Goal: Task Accomplishment & Management: Manage account settings

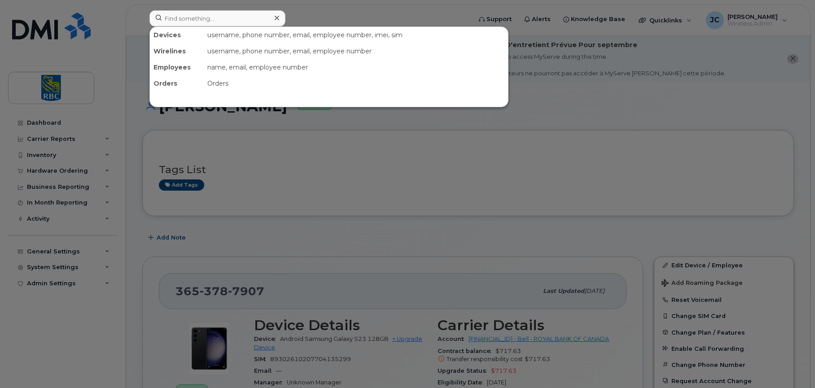
scroll to position [135, 0]
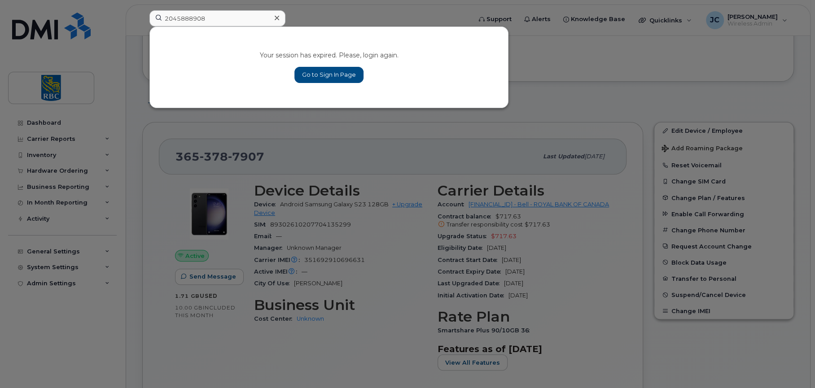
type input "2045888908"
click at [327, 70] on link "Go to Sign In Page" at bounding box center [328, 75] width 69 height 16
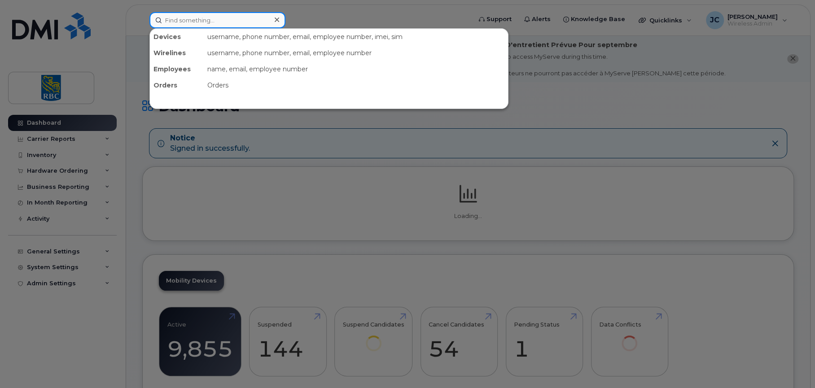
click at [196, 19] on input at bounding box center [217, 20] width 136 height 16
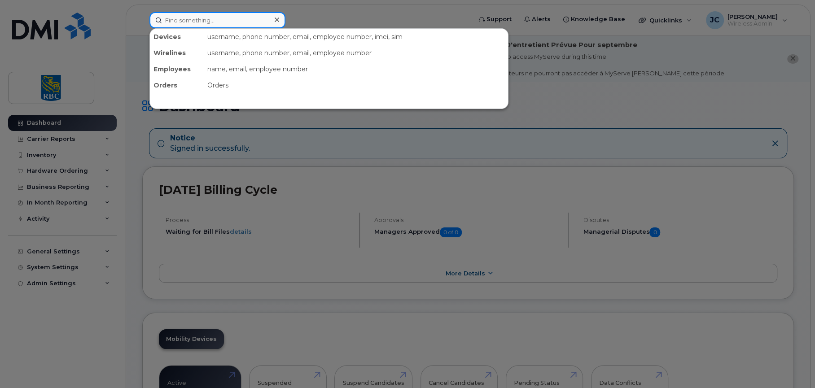
paste input "2045888908"
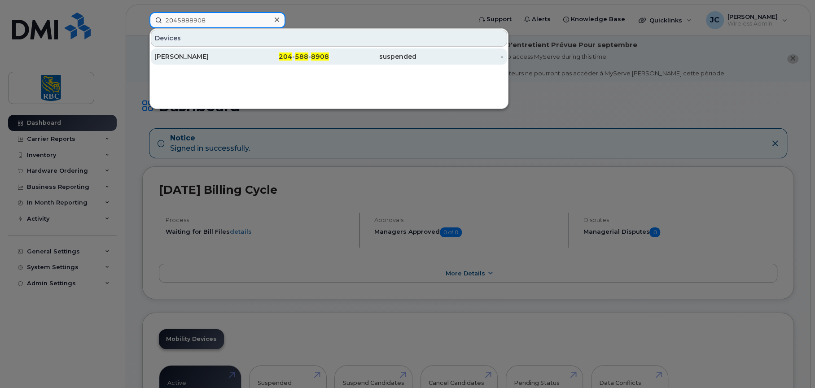
type input "2045888908"
click at [168, 55] on div "Joanne Luke" at bounding box center [198, 56] width 88 height 9
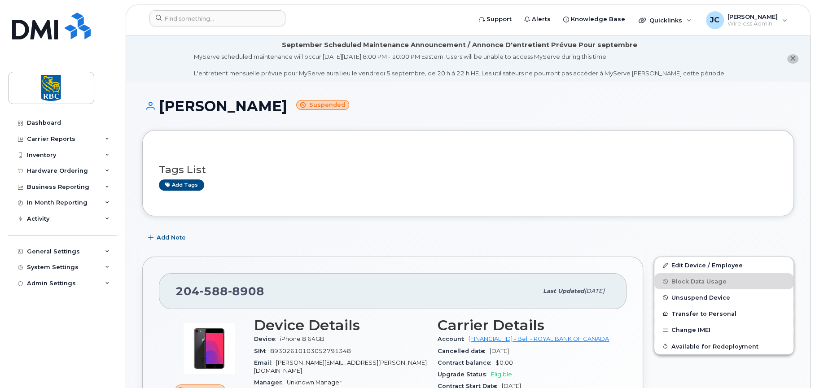
click at [699, 185] on div "Add tags" at bounding box center [464, 185] width 611 height 11
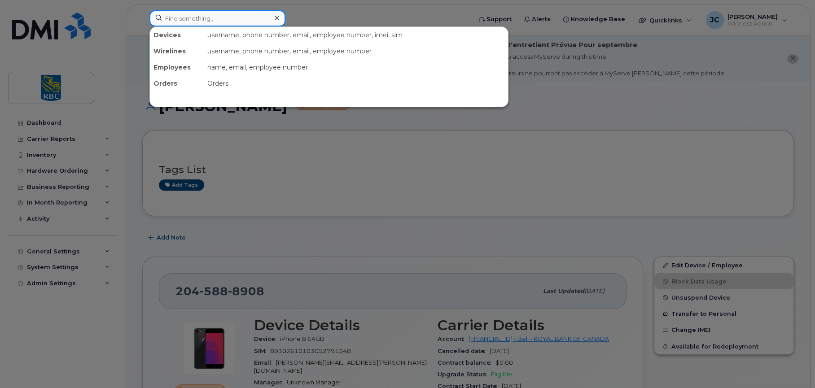
click at [232, 20] on input at bounding box center [217, 18] width 136 height 16
paste input "4374401726"
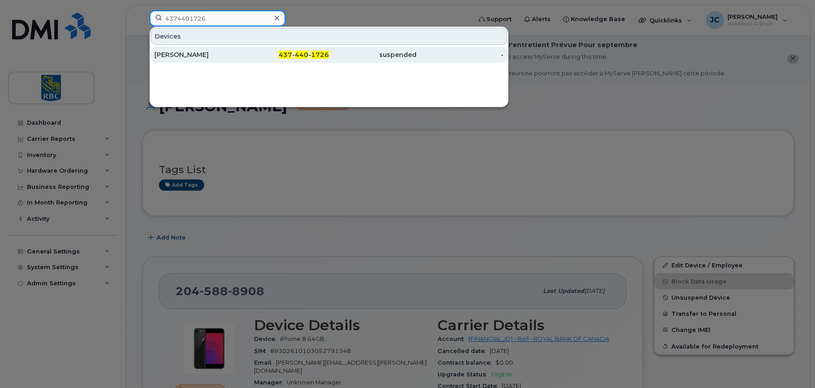
type input "4374401726"
drag, startPoint x: 191, startPoint y: 54, endPoint x: 273, endPoint y: 57, distance: 82.2
click at [191, 54] on div "Dwayne Cawley" at bounding box center [198, 54] width 88 height 9
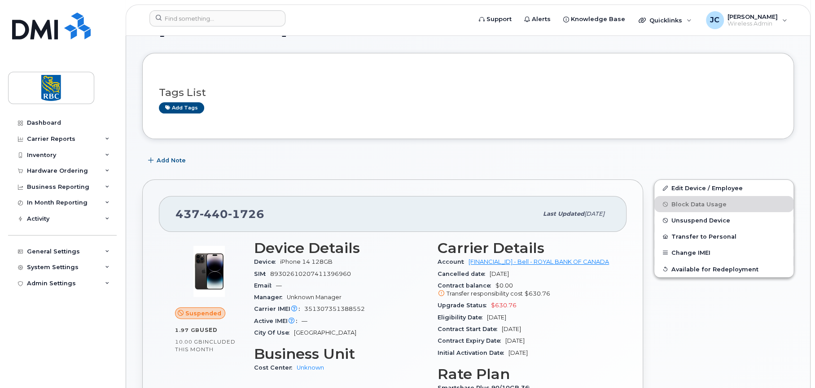
scroll to position [180, 0]
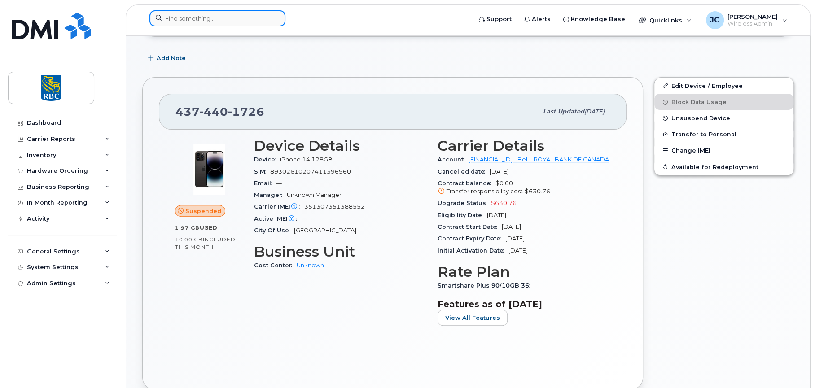
click at [220, 16] on input at bounding box center [217, 18] width 136 height 16
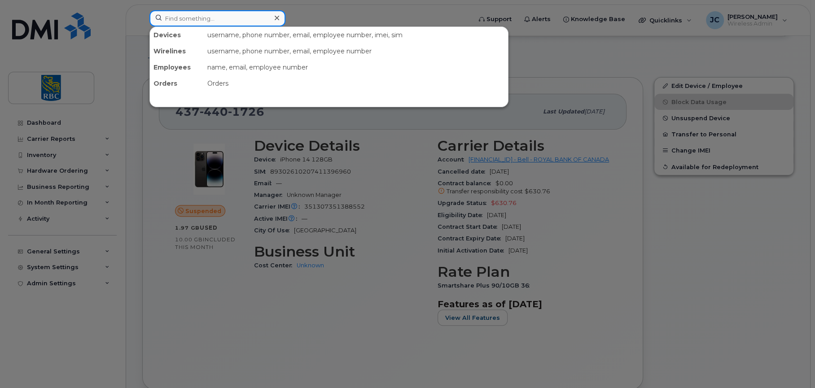
paste input "4165406378"
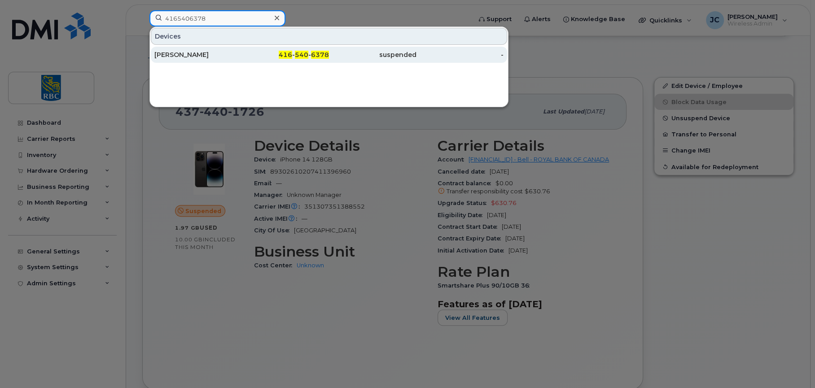
type input "4165406378"
click at [169, 51] on div "Tony Liu" at bounding box center [198, 54] width 88 height 9
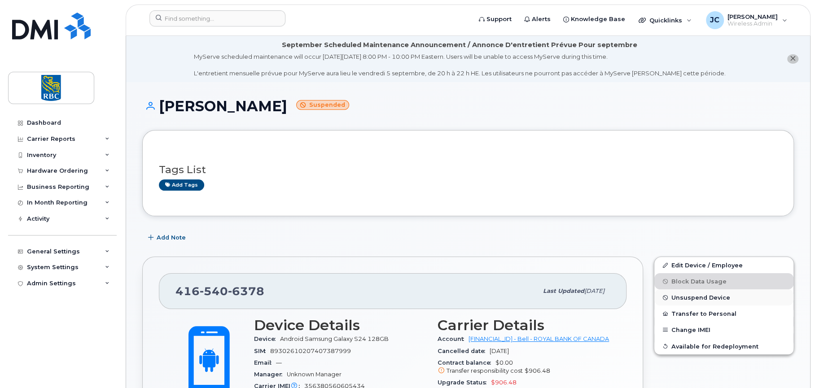
click at [698, 295] on span "Unsuspend Device" at bounding box center [700, 297] width 59 height 7
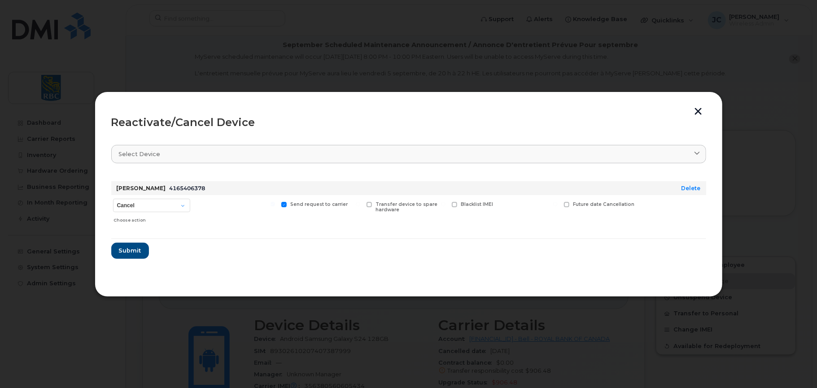
click at [699, 108] on button "button" at bounding box center [698, 112] width 13 height 9
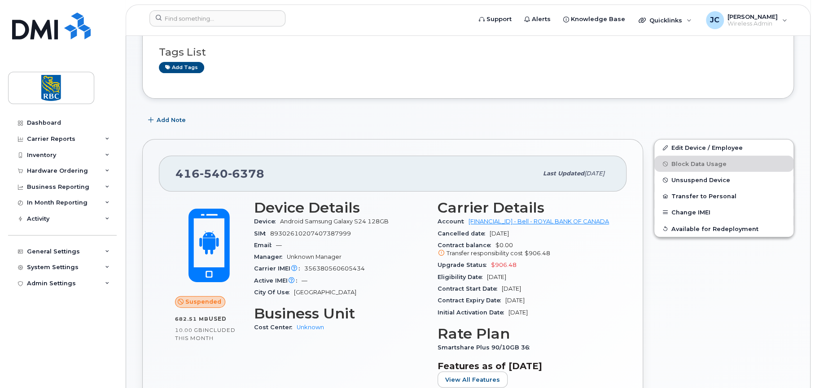
scroll to position [135, 0]
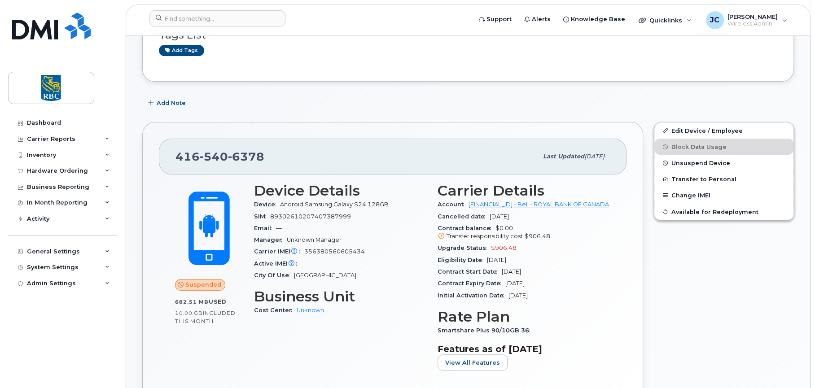
drag, startPoint x: 177, startPoint y: 152, endPoint x: 363, endPoint y: 98, distance: 193.2
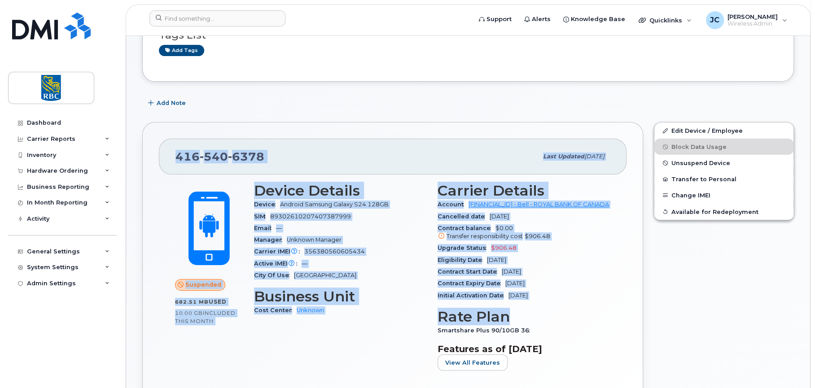
drag, startPoint x: 559, startPoint y: 303, endPoint x: 244, endPoint y: 87, distance: 382.6
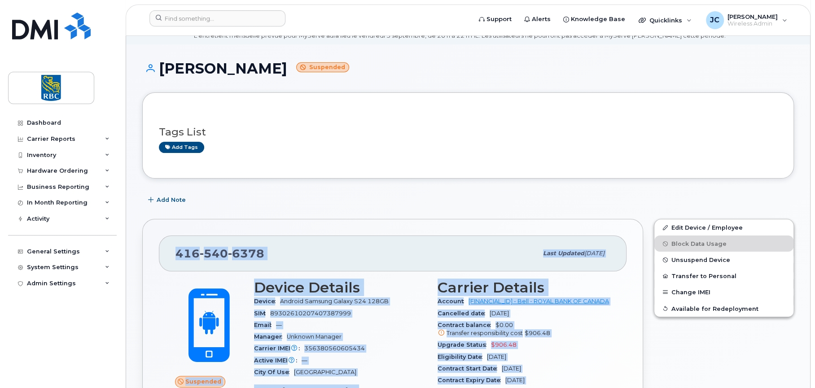
scroll to position [0, 0]
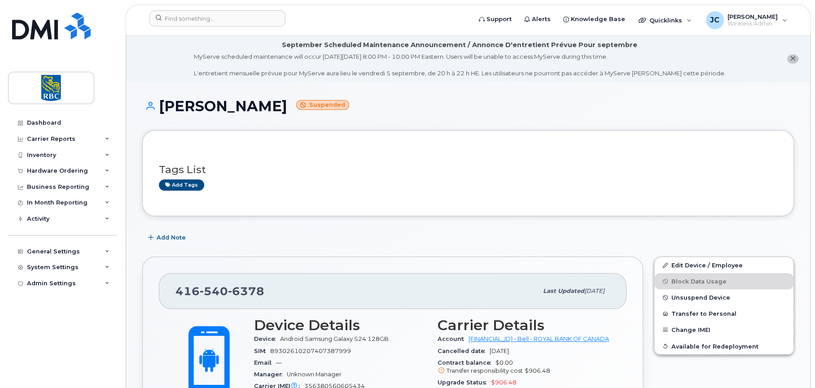
click at [162, 103] on h1 "[PERSON_NAME] Suspended" at bounding box center [468, 106] width 652 height 16
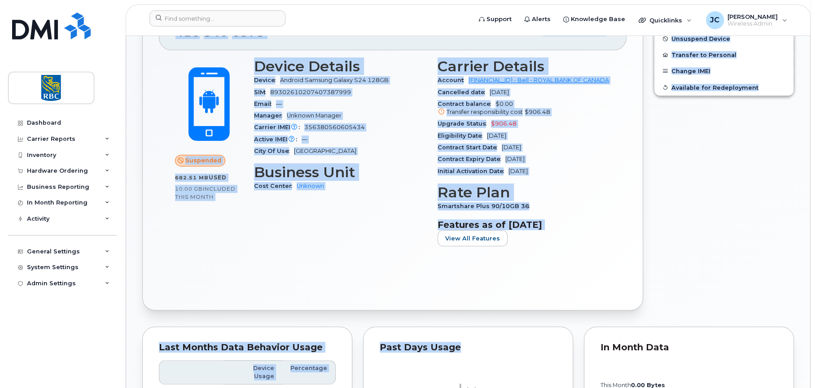
scroll to position [323, 0]
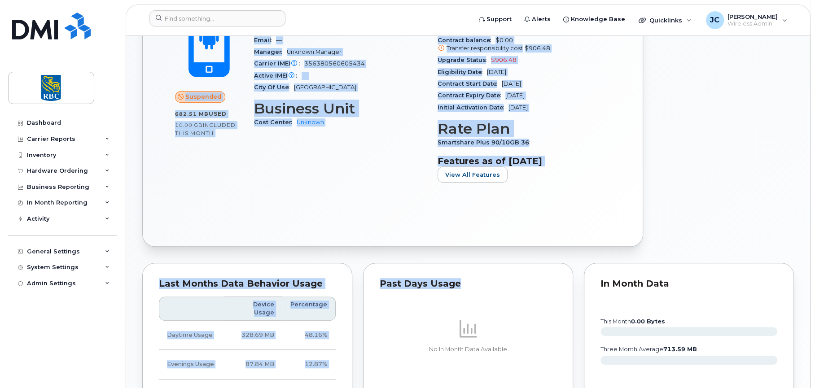
drag, startPoint x: 162, startPoint y: 103, endPoint x: 588, endPoint y: 157, distance: 429.7
click at [588, 157] on div "[PERSON_NAME] Suspended Tags List Add tags Add Note [PHONE_NUMBER] Last updated…" at bounding box center [468, 302] width 684 height 1086
copy div "[PERSON_NAME] Suspended Tags List Add tags Add Note [PHONE_NUMBER] Last updated…"
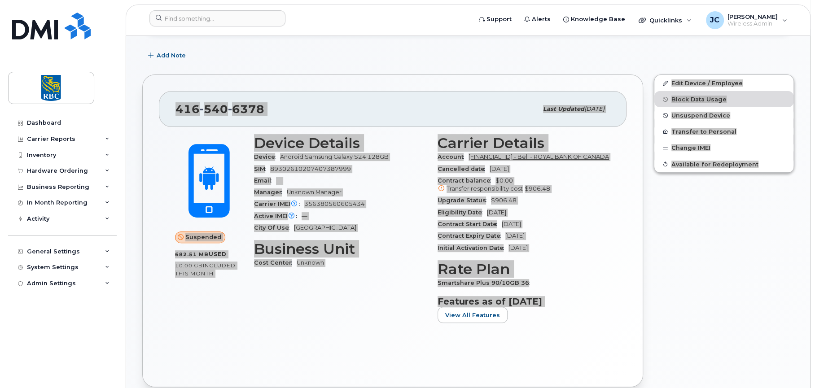
scroll to position [9, 0]
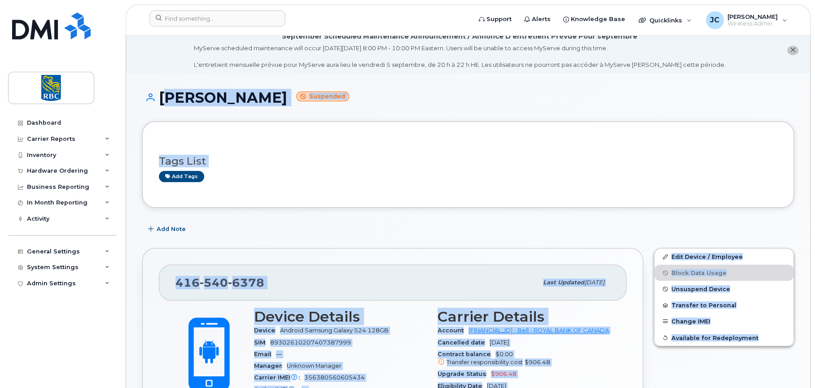
click at [615, 129] on div "Tags List Add tags" at bounding box center [468, 165] width 652 height 86
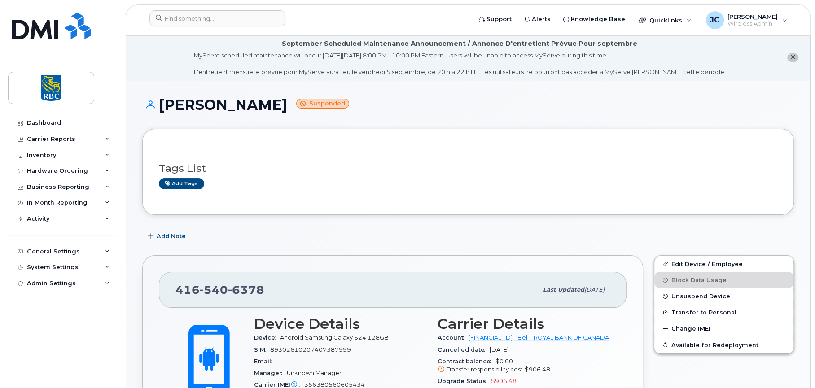
scroll to position [0, 0]
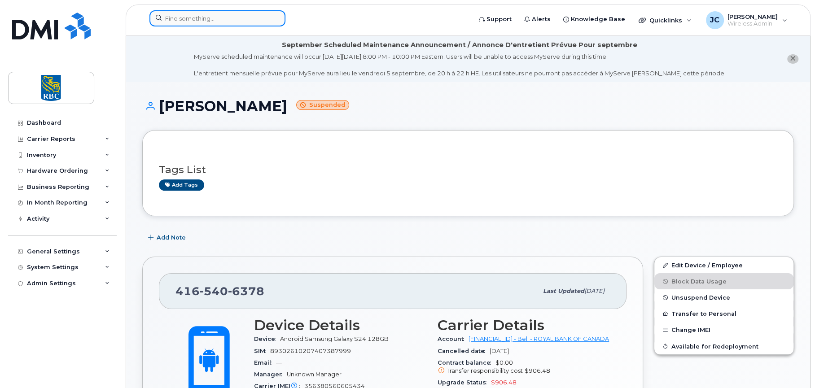
click at [233, 19] on input at bounding box center [217, 18] width 136 height 16
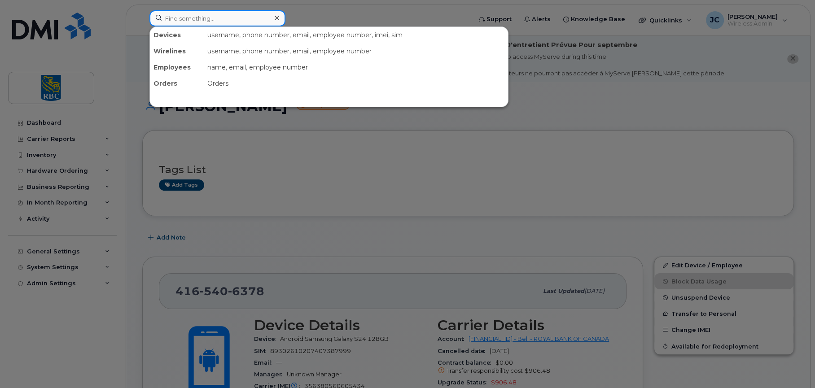
paste input "4374394916"
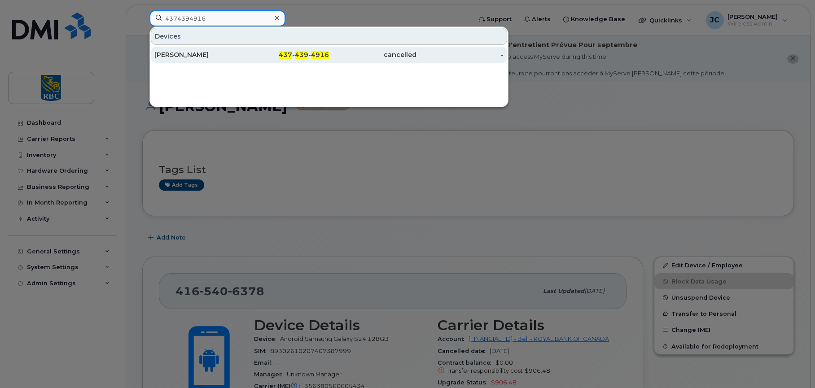
type input "4374394916"
click at [171, 51] on div "[PERSON_NAME]" at bounding box center [198, 54] width 88 height 9
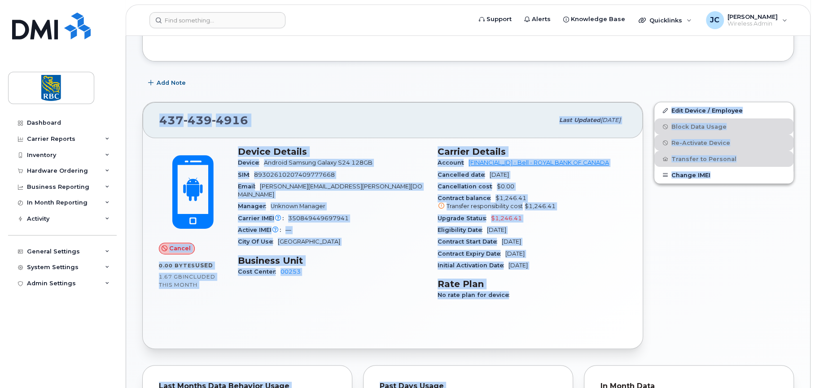
scroll to position [370, 0]
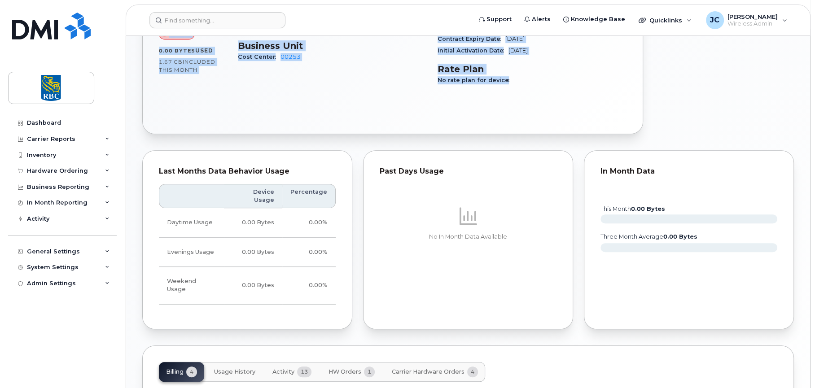
drag, startPoint x: 160, startPoint y: 104, endPoint x: 541, endPoint y: 94, distance: 381.6
click at [541, 94] on div "[PERSON_NAME] Tags List Add tags Add Note [PHONE_NUMBER] Last updated [DATE] Ca…" at bounding box center [468, 127] width 684 height 830
copy div "[PERSON_NAME] Cancel Tags List Add tags Add Note [PHONE_NUMBER] Last updated [D…"
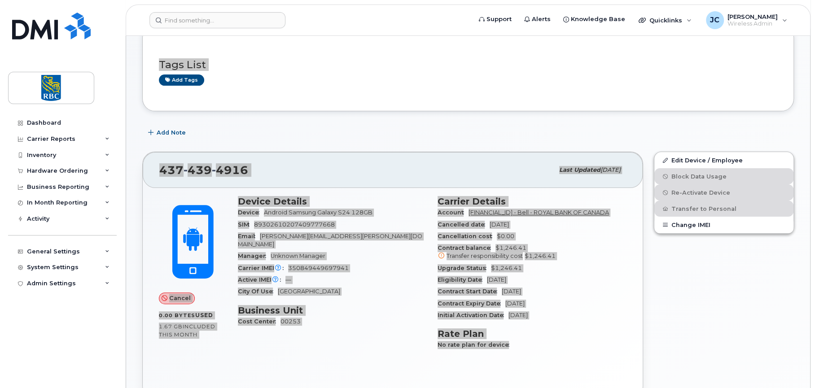
scroll to position [101, 0]
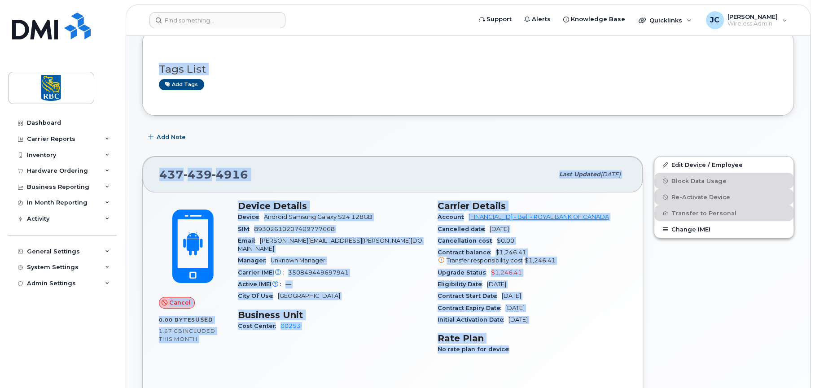
click at [384, 86] on div "Add tags" at bounding box center [464, 84] width 611 height 11
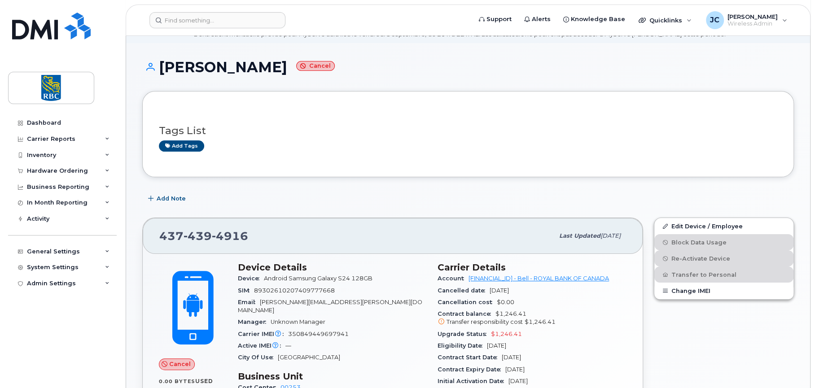
scroll to position [0, 0]
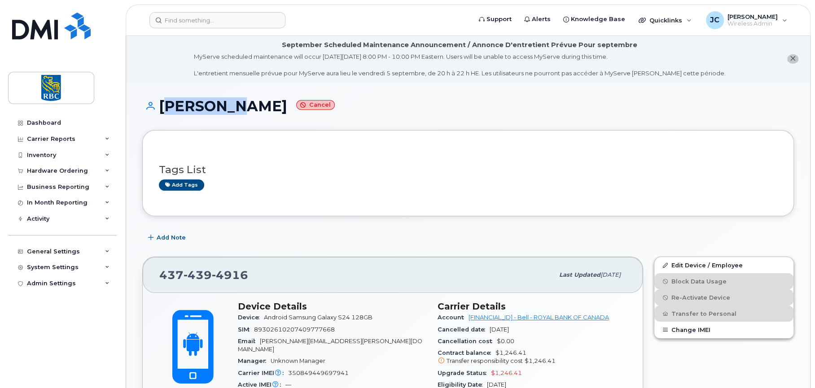
drag, startPoint x: 220, startPoint y: 106, endPoint x: 162, endPoint y: 106, distance: 57.9
click at [162, 106] on h1 "Tony Liu Cancel" at bounding box center [468, 106] width 652 height 16
copy h1 "[PERSON_NAME]"
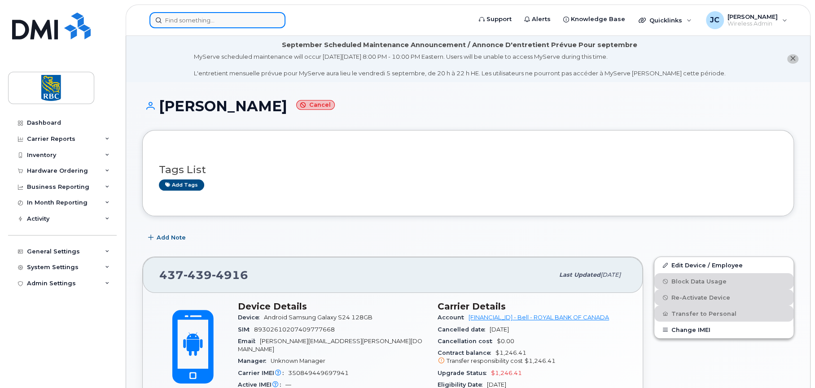
click at [197, 18] on input at bounding box center [217, 20] width 136 height 16
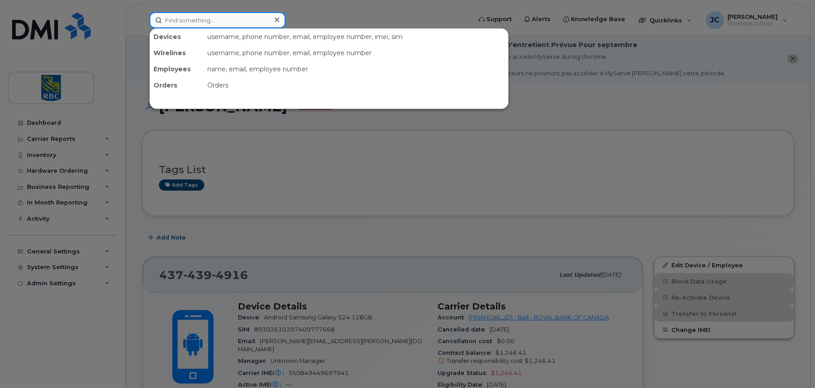
paste input "[PERSON_NAME]"
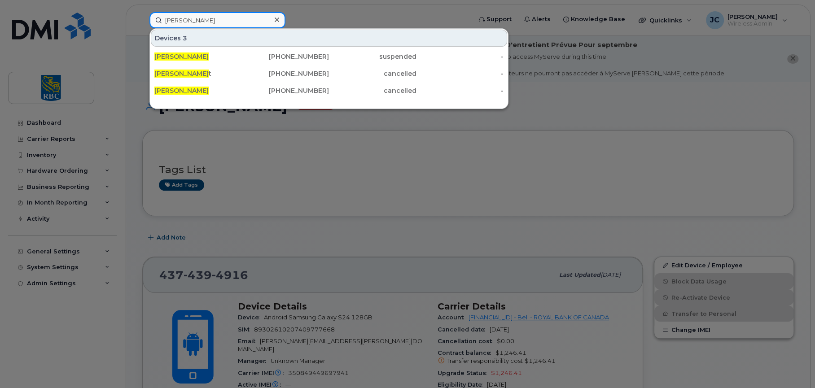
type input "[PERSON_NAME]"
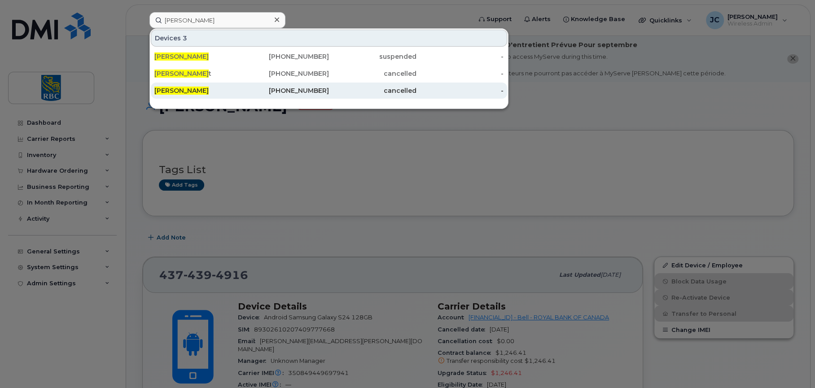
click at [172, 87] on span "[PERSON_NAME]" at bounding box center [181, 91] width 54 height 8
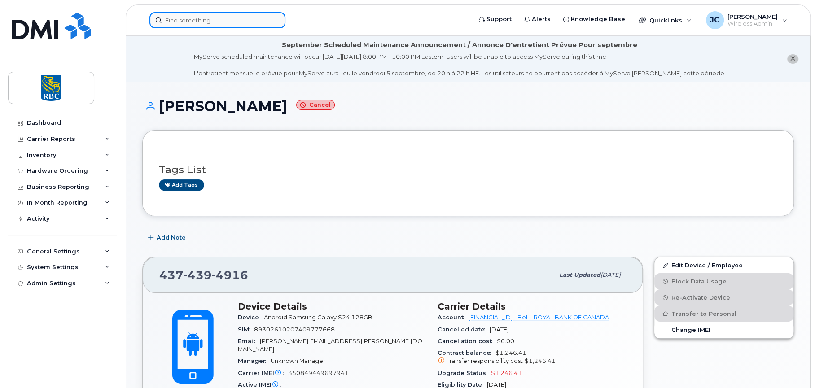
click at [184, 22] on input at bounding box center [217, 20] width 136 height 16
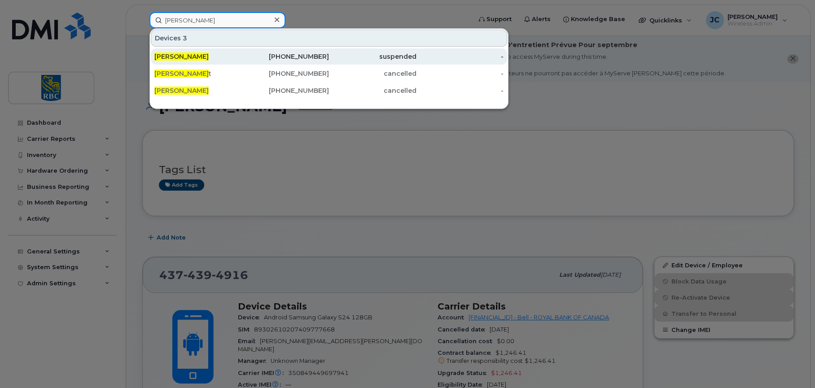
type input "tony liu"
click at [166, 53] on span "[PERSON_NAME]" at bounding box center [181, 57] width 54 height 8
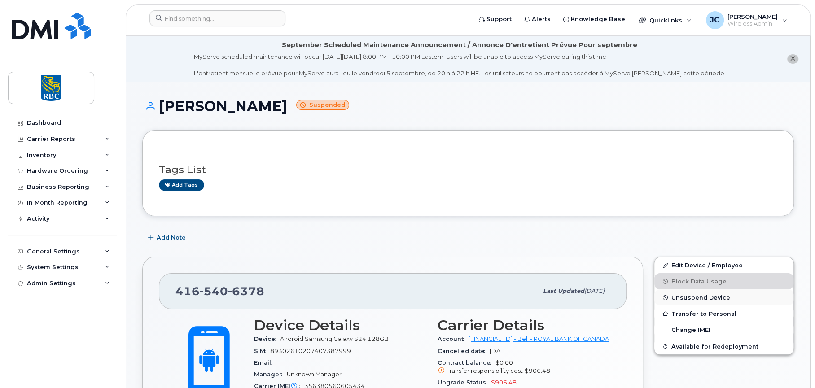
click at [690, 294] on span "Unsuspend Device" at bounding box center [700, 297] width 59 height 7
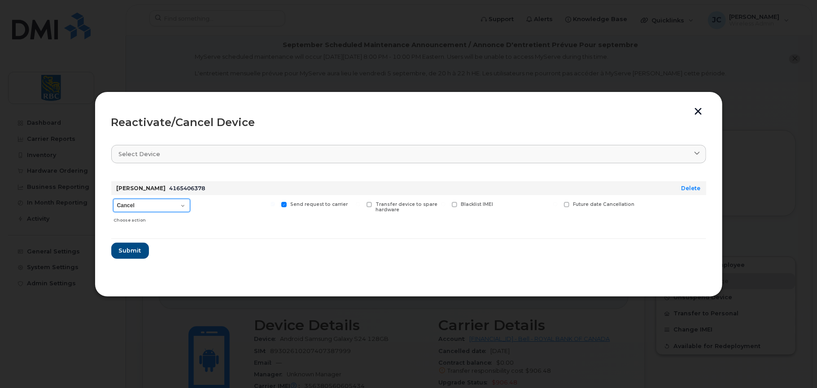
click at [184, 204] on select "Cancel Suspend - Extend Suspension Reactivate" at bounding box center [151, 205] width 77 height 13
select select "[object Object]"
click at [113, 199] on select "Cancel Suspend - Extend Suspension Reactivate" at bounding box center [151, 205] width 77 height 13
click at [135, 250] on span "Submit" at bounding box center [129, 250] width 22 height 9
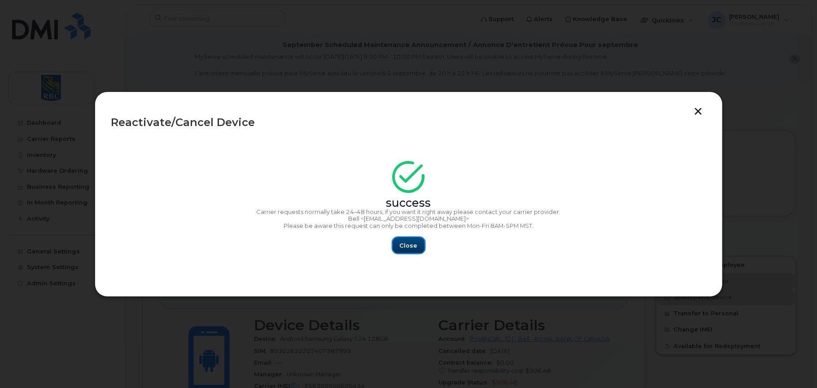
click at [412, 245] on span "Close" at bounding box center [409, 245] width 18 height 9
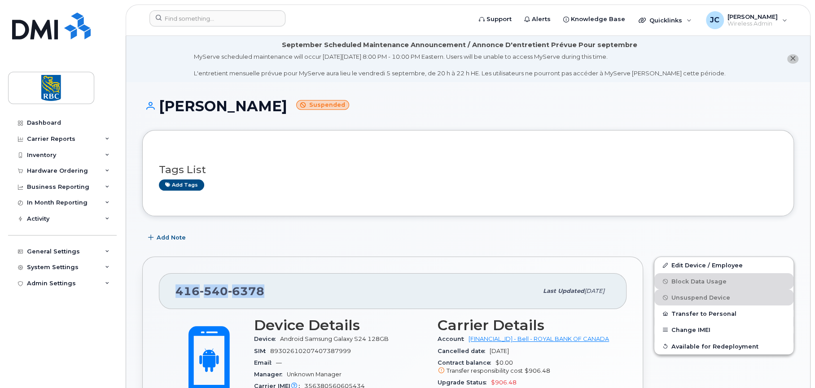
drag, startPoint x: 263, startPoint y: 291, endPoint x: 175, endPoint y: 293, distance: 87.5
click at [175, 293] on div "416 540 6378" at bounding box center [356, 291] width 362 height 19
copy span "416 540 6378"
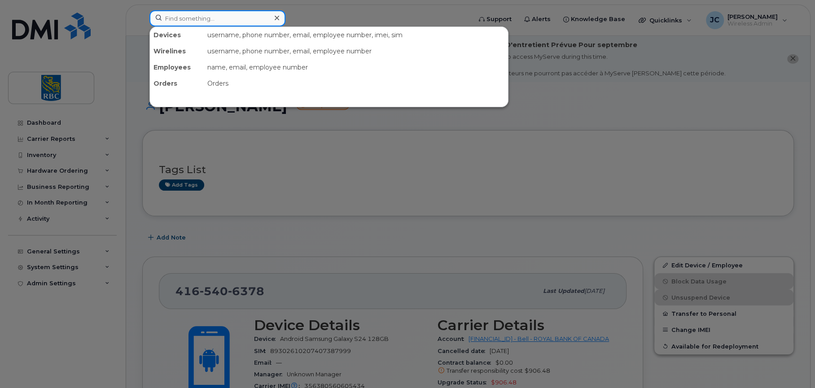
click at [218, 17] on input at bounding box center [217, 18] width 136 height 16
paste input "4165406378"
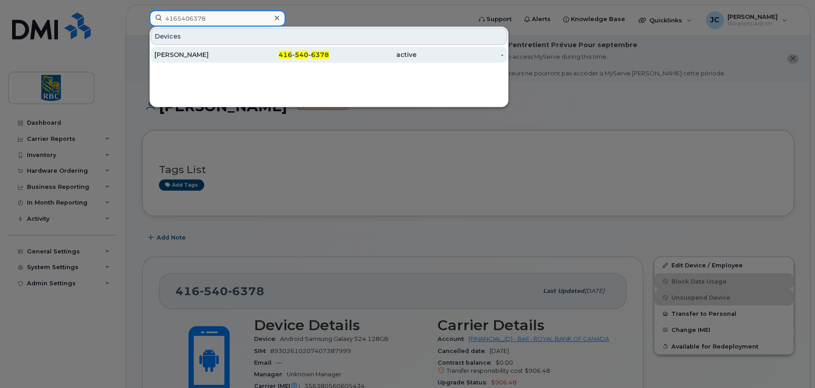
type input "4165406378"
click at [174, 51] on div "[PERSON_NAME]" at bounding box center [198, 54] width 88 height 9
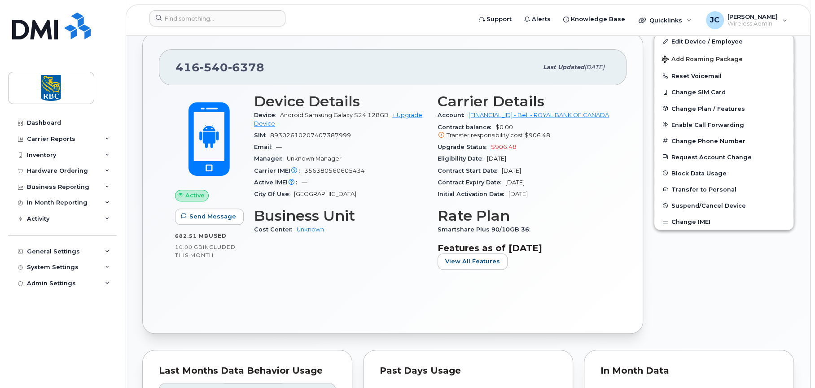
scroll to position [224, 0]
click at [589, 276] on div "Carrier Details Account 0526299293 - Bell - ROYAL BANK OF CANADA Contract balan…" at bounding box center [524, 185] width 184 height 194
drag, startPoint x: 263, startPoint y: 66, endPoint x: 166, endPoint y: 66, distance: 96.9
click at [166, 66] on div "416 540 6378 Last updated Sep 03, 2025" at bounding box center [393, 67] width 468 height 36
copy span "[PHONE_NUMBER]"
